Goal: Navigation & Orientation: Find specific page/section

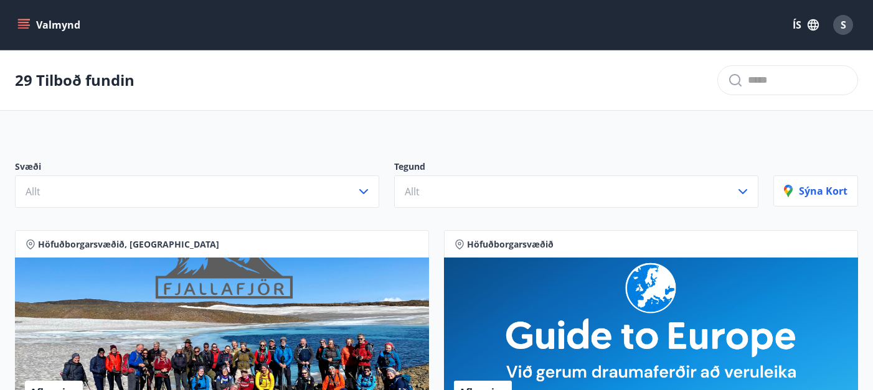
click at [22, 22] on icon "menu" at bounding box center [23, 22] width 11 height 1
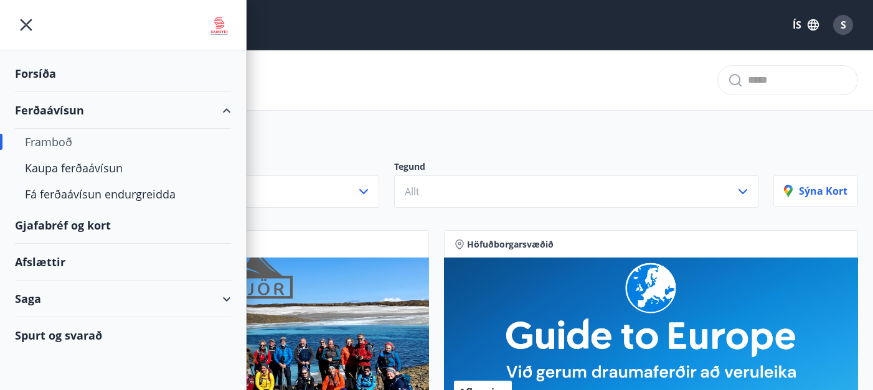
click at [30, 301] on div "Saga" at bounding box center [123, 299] width 216 height 37
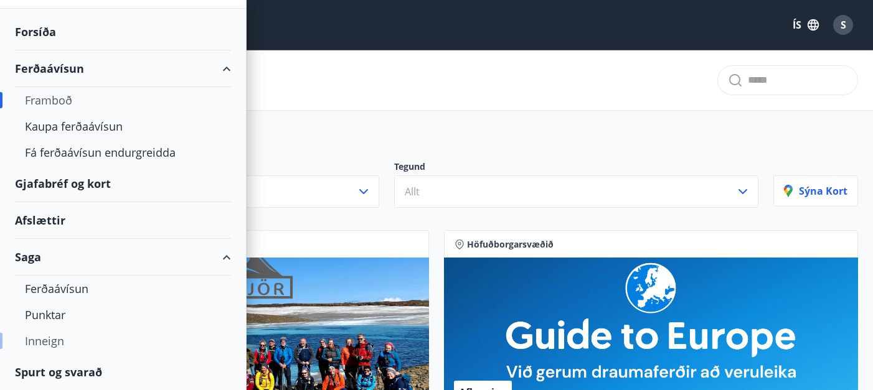
click at [49, 344] on div "Inneign" at bounding box center [123, 341] width 196 height 26
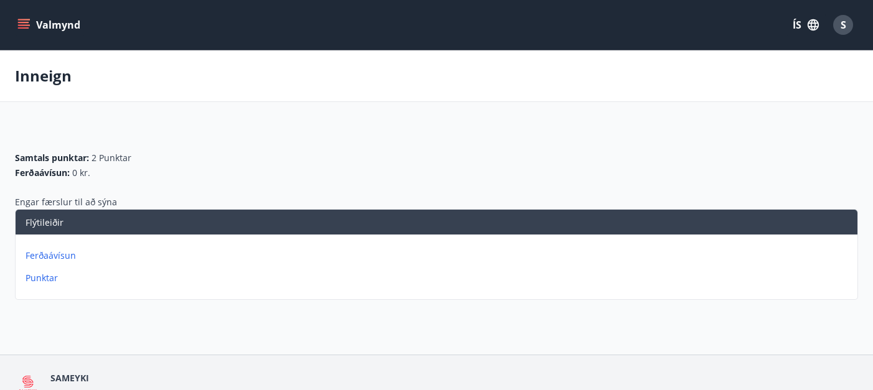
click at [51, 26] on button "Valmynd" at bounding box center [50, 25] width 70 height 22
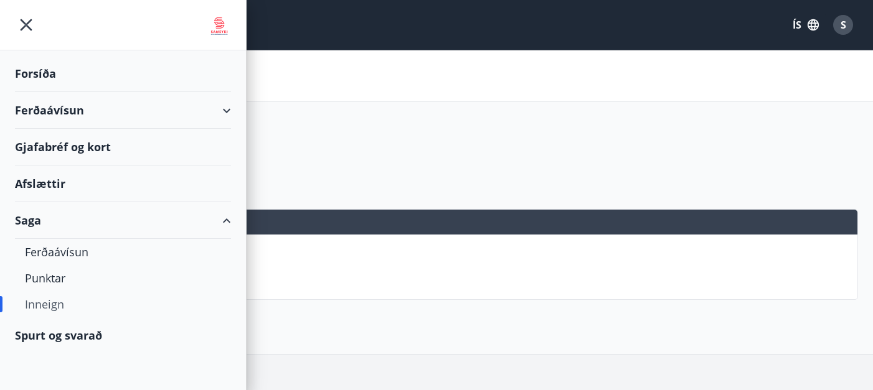
click at [42, 73] on div "Forsíða" at bounding box center [123, 73] width 216 height 37
